Goal: Understand site structure: Understand site structure

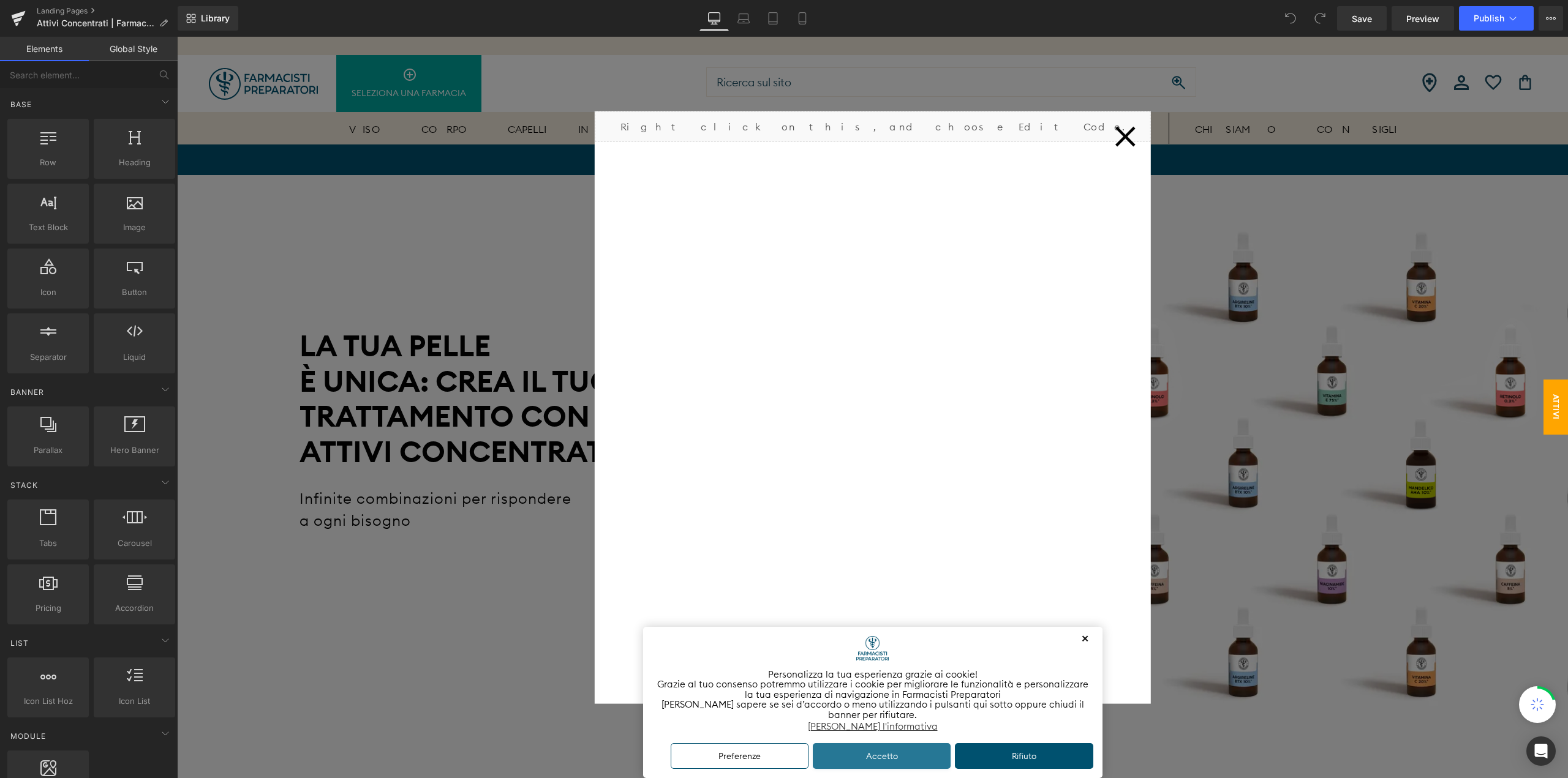
click at [916, 754] on button "Accetto" at bounding box center [882, 756] width 139 height 27
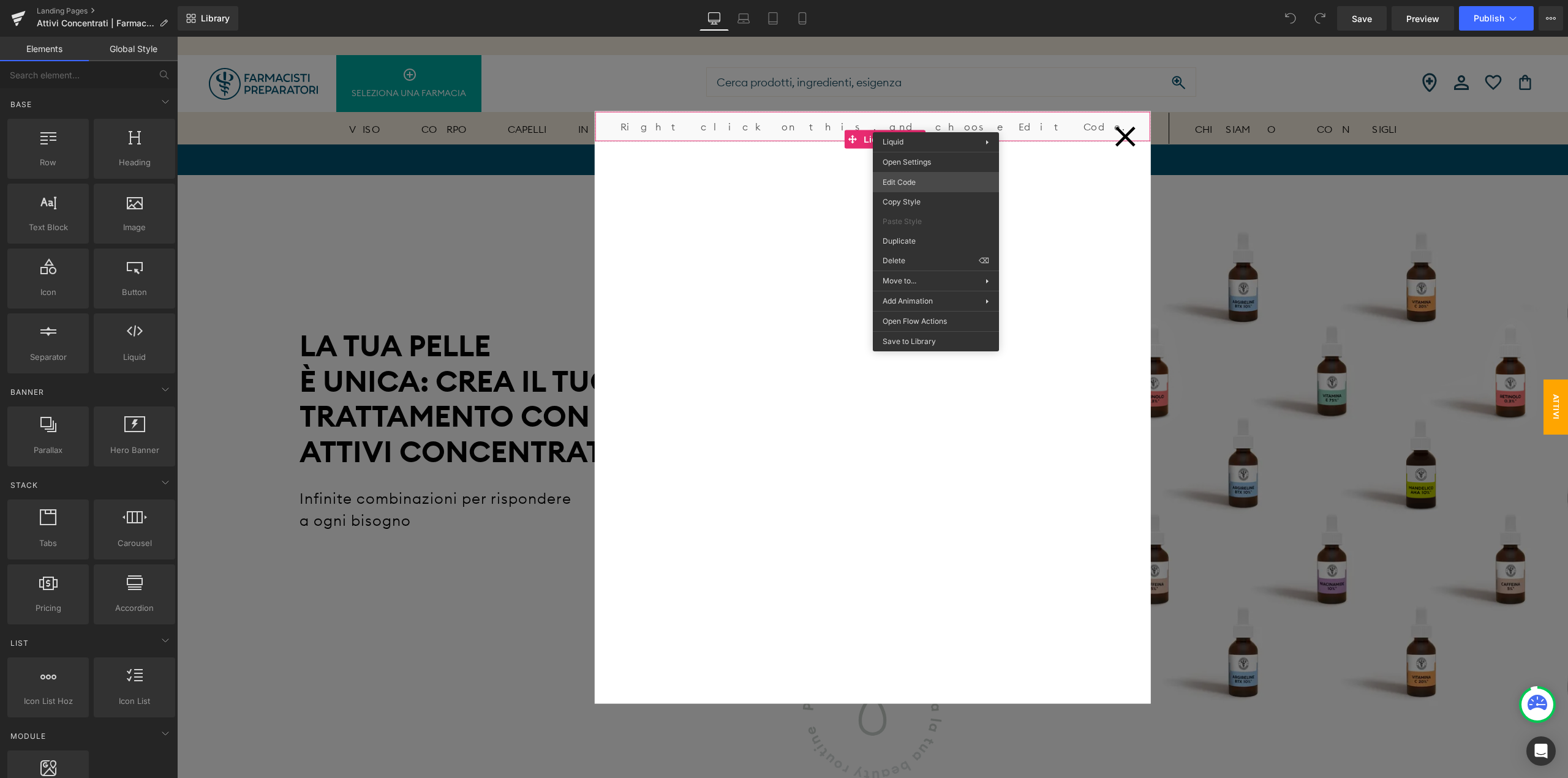
click at [919, 183] on body "You are previewing how the will restyle your page. You can not edit Elements in…" at bounding box center [784, 389] width 1568 height 778
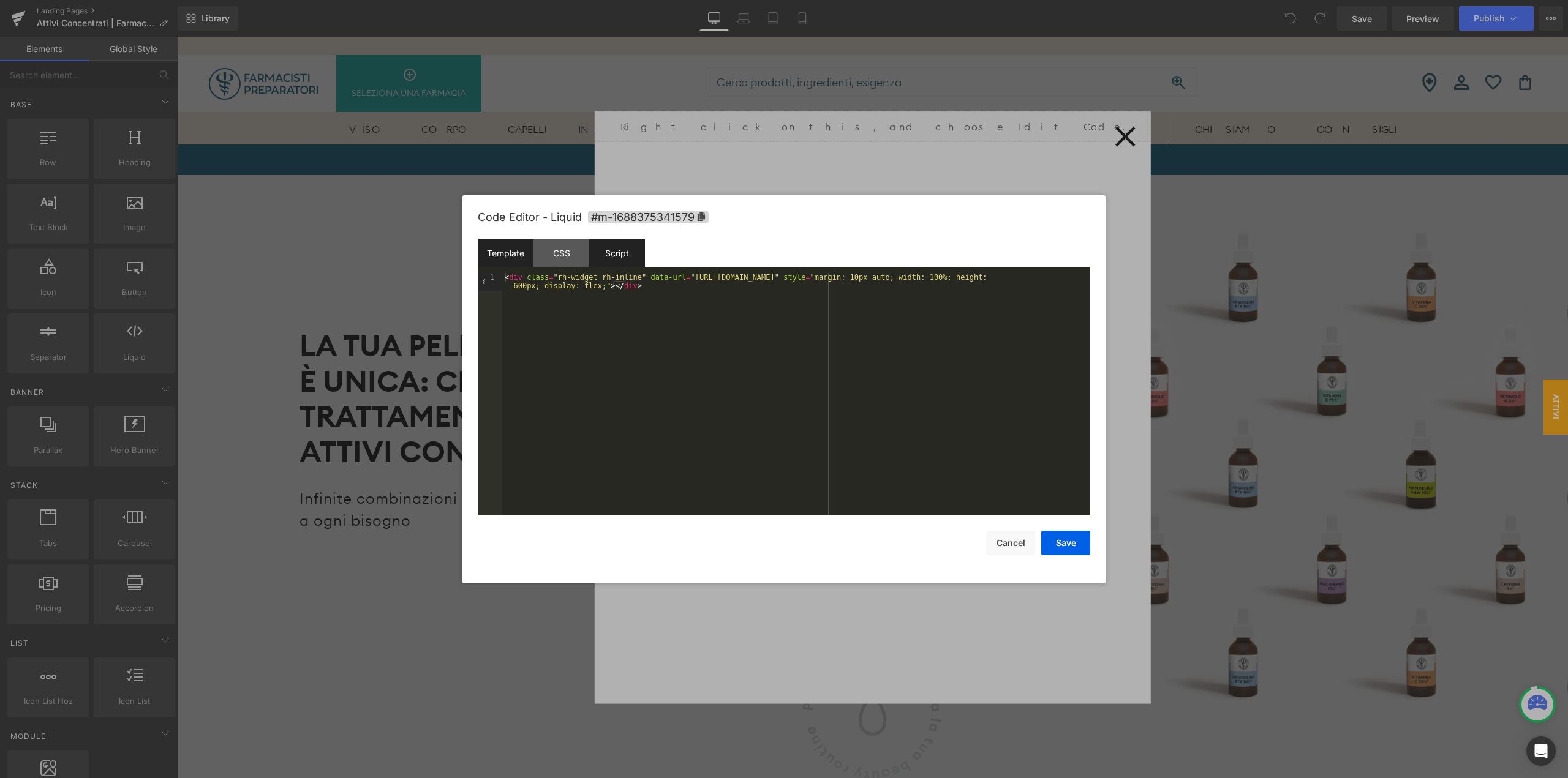
click at [622, 253] on div "Script" at bounding box center [617, 253] width 56 height 27
click at [560, 254] on div "CSS" at bounding box center [561, 253] width 56 height 27
click at [497, 249] on div "Template" at bounding box center [506, 253] width 56 height 27
drag, startPoint x: 872, startPoint y: 277, endPoint x: 678, endPoint y: 279, distance: 194.0
click at [678, 279] on div "< div class = "rh-widget rh-inline" data-url = "[URL][DOMAIN_NAME]" style = "ma…" at bounding box center [796, 412] width 588 height 279
